Goal: Use online tool/utility: Utilize a website feature to perform a specific function

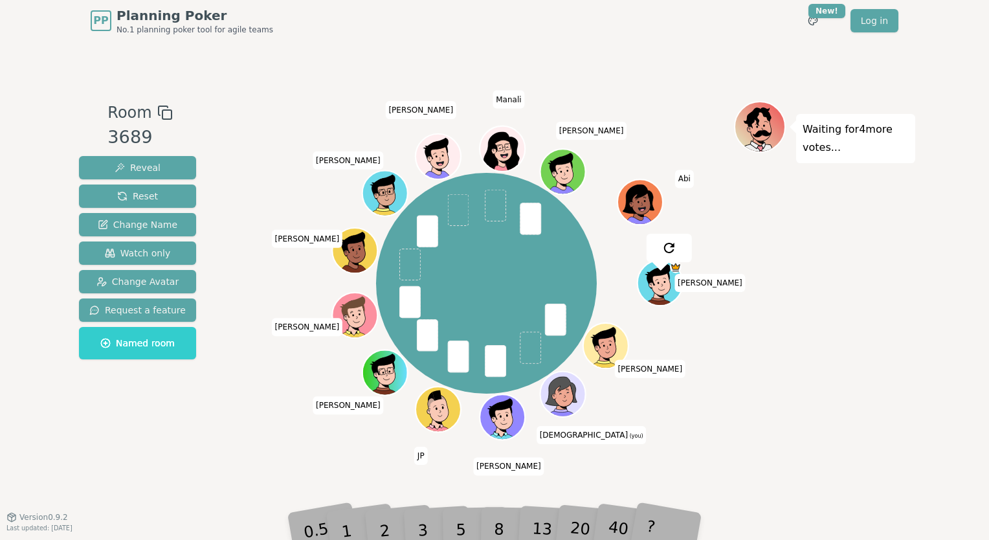
click at [381, 524] on div "2" at bounding box center [397, 510] width 43 height 49
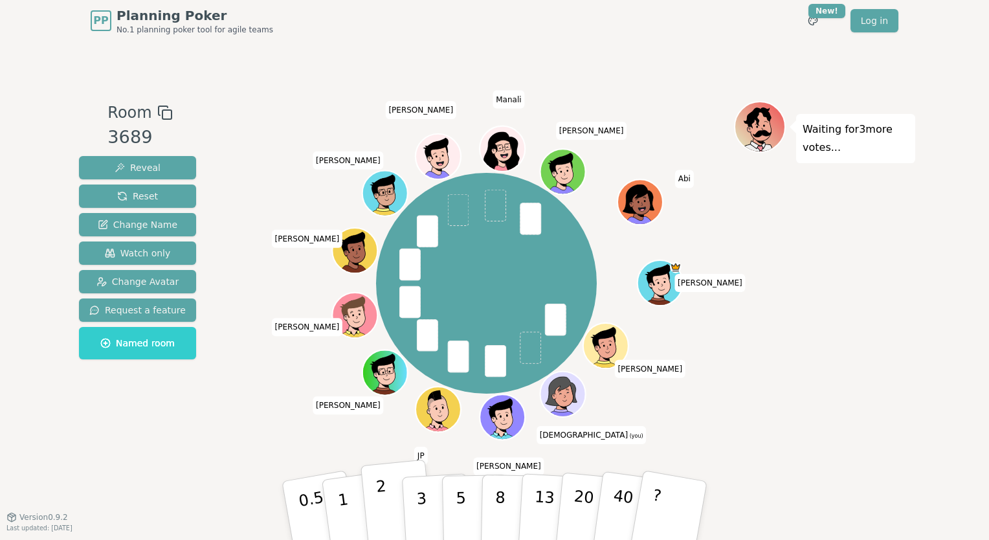
click at [393, 496] on button "2" at bounding box center [397, 510] width 74 height 103
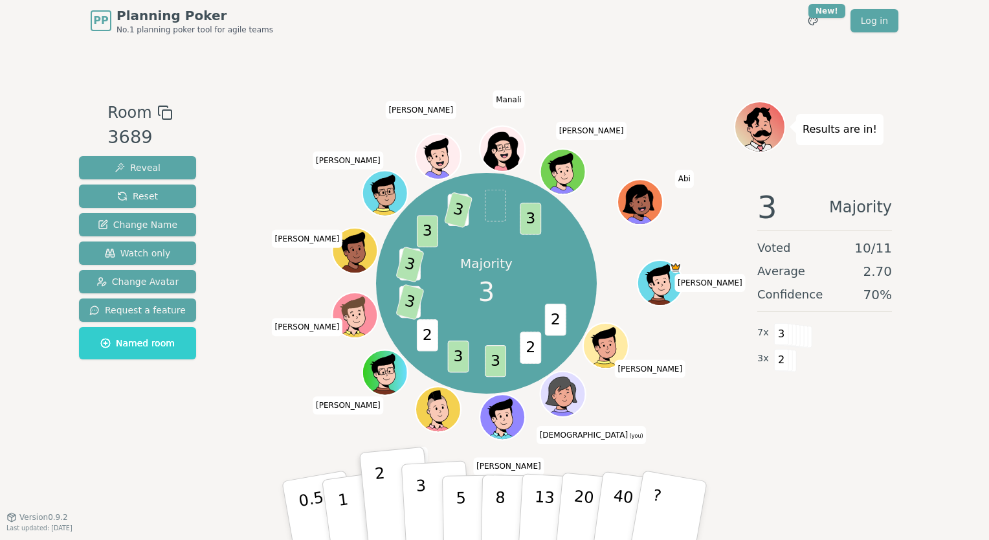
click at [428, 489] on button "3" at bounding box center [436, 510] width 71 height 101
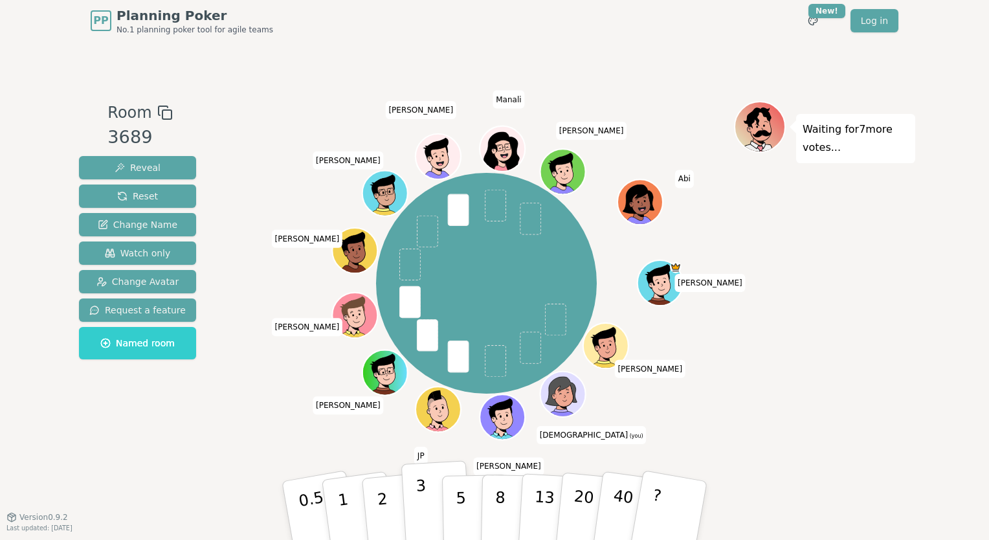
click at [432, 493] on button "3" at bounding box center [436, 510] width 71 height 101
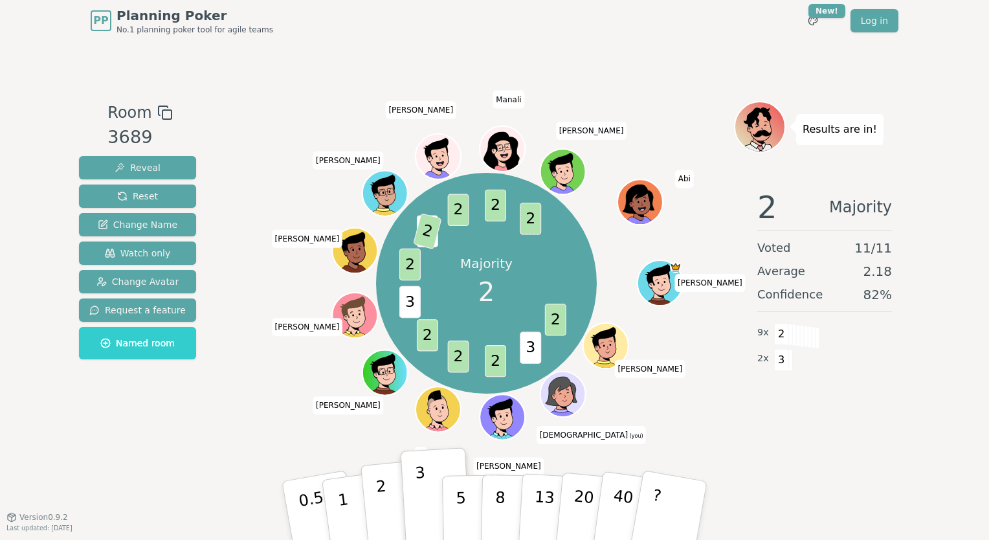
click at [384, 490] on button "2" at bounding box center [397, 510] width 74 height 103
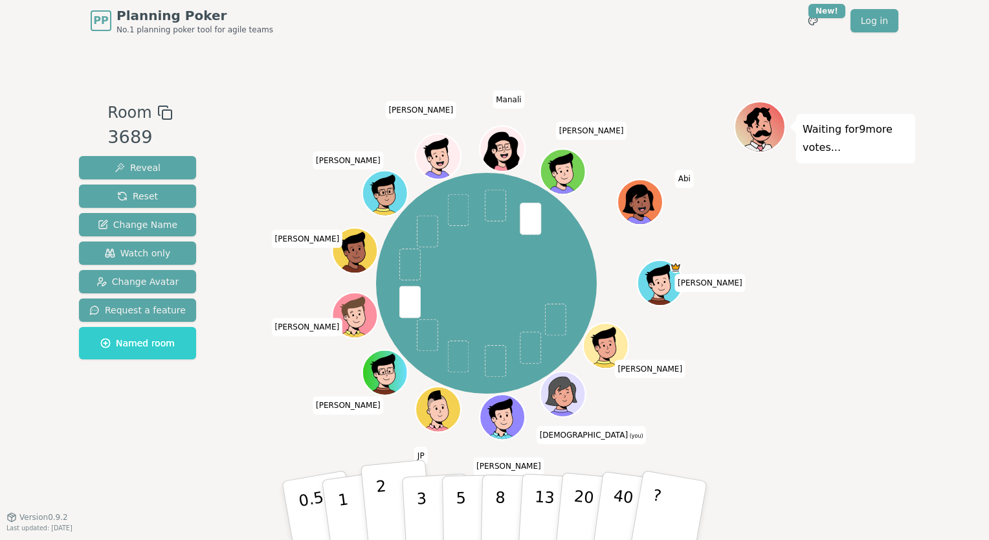
click at [378, 516] on p "2" at bounding box center [383, 512] width 17 height 71
click at [375, 492] on button "2" at bounding box center [397, 510] width 74 height 103
click at [371, 496] on button "2" at bounding box center [397, 510] width 74 height 103
click at [392, 511] on button "2" at bounding box center [397, 510] width 74 height 103
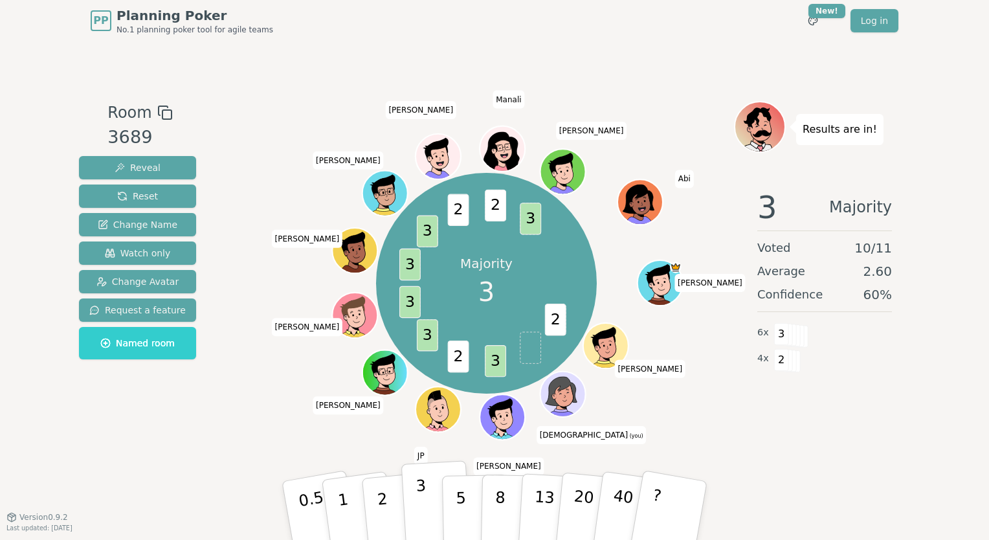
click at [414, 503] on button "3" at bounding box center [436, 510] width 71 height 101
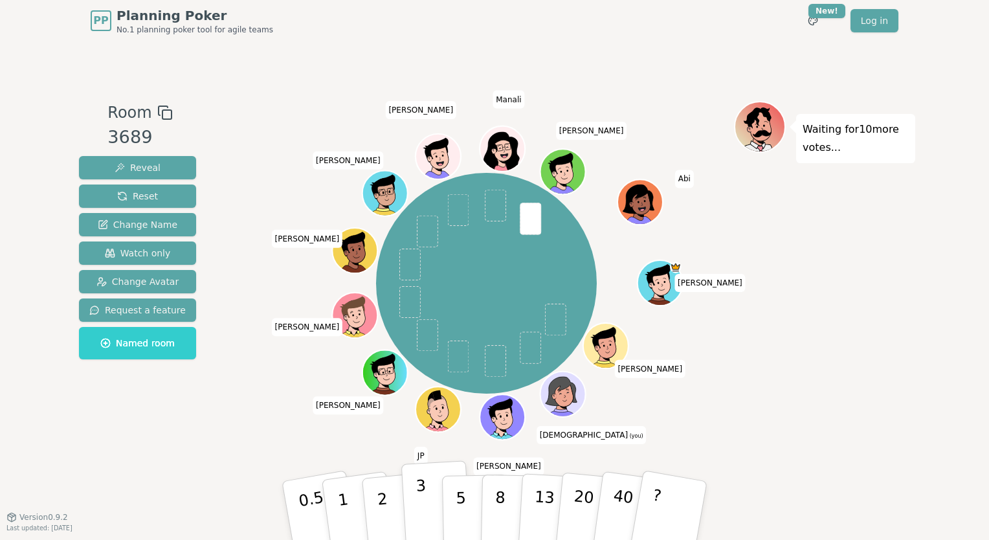
click at [414, 513] on button "3" at bounding box center [436, 510] width 71 height 101
click at [432, 513] on button "3" at bounding box center [436, 510] width 71 height 101
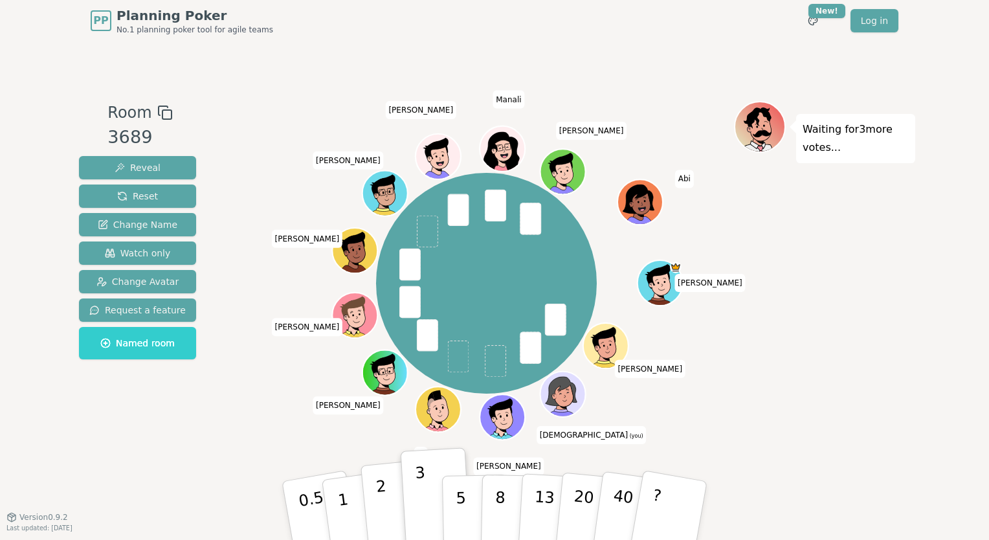
click at [383, 511] on p "2" at bounding box center [383, 512] width 17 height 71
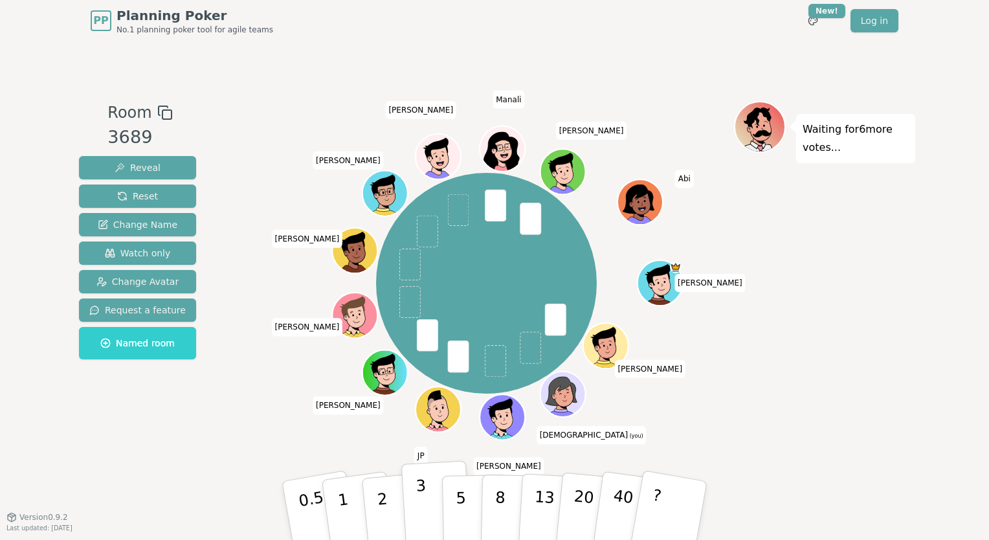
click at [426, 511] on button "3" at bounding box center [436, 510] width 71 height 101
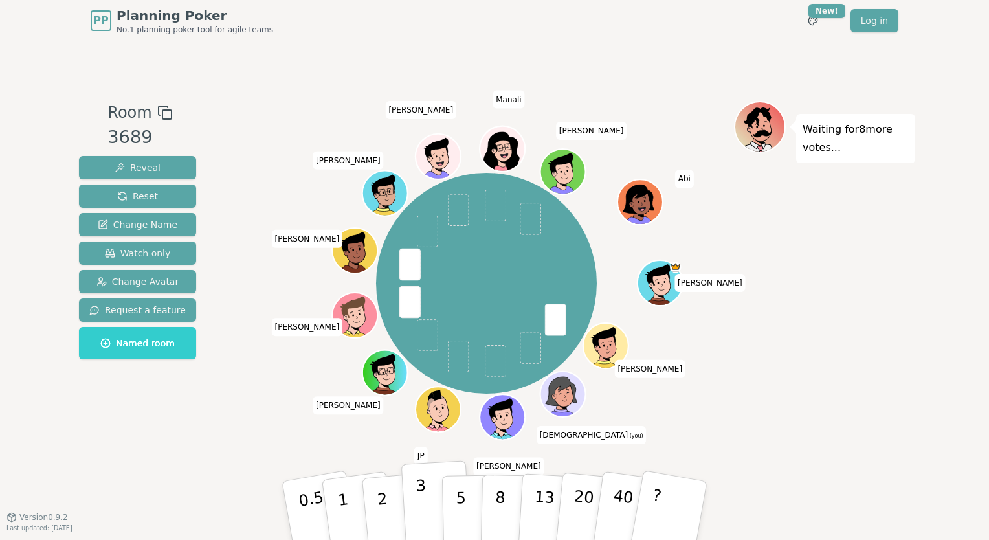
click at [430, 520] on button "3" at bounding box center [436, 510] width 71 height 101
click at [428, 491] on button "3" at bounding box center [436, 510] width 71 height 101
click at [434, 503] on button "3" at bounding box center [436, 510] width 71 height 101
click at [396, 510] on button "2" at bounding box center [397, 510] width 74 height 103
click at [424, 506] on p "3" at bounding box center [422, 511] width 14 height 71
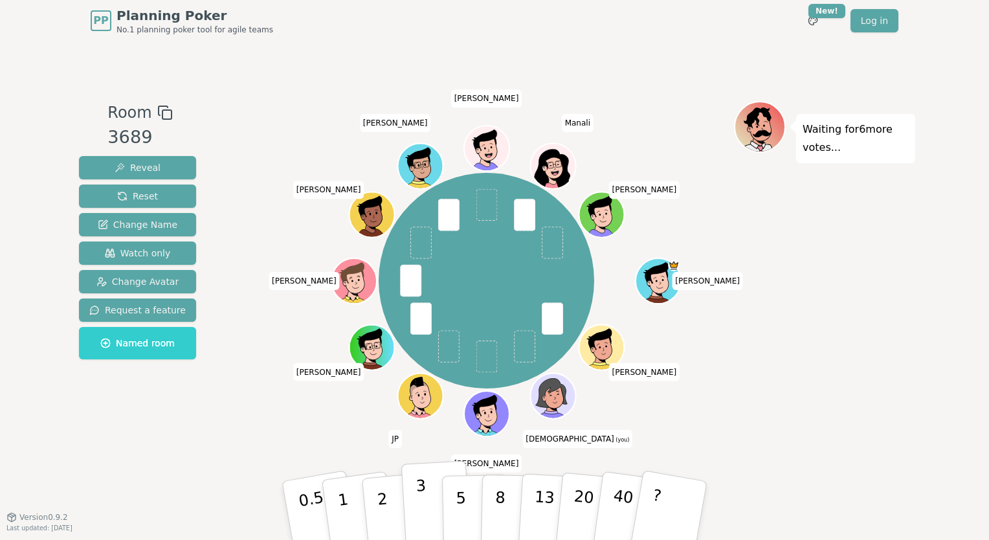
click at [417, 515] on p "3" at bounding box center [422, 511] width 14 height 71
